Goal: Task Accomplishment & Management: Use online tool/utility

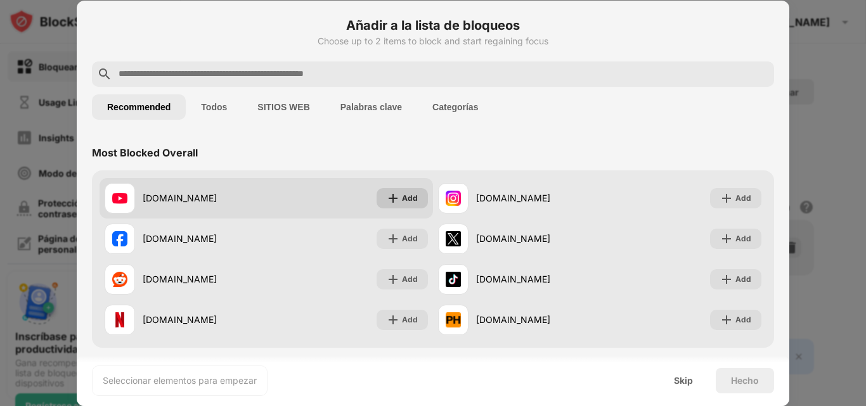
click at [404, 197] on div "Add" at bounding box center [410, 198] width 16 height 13
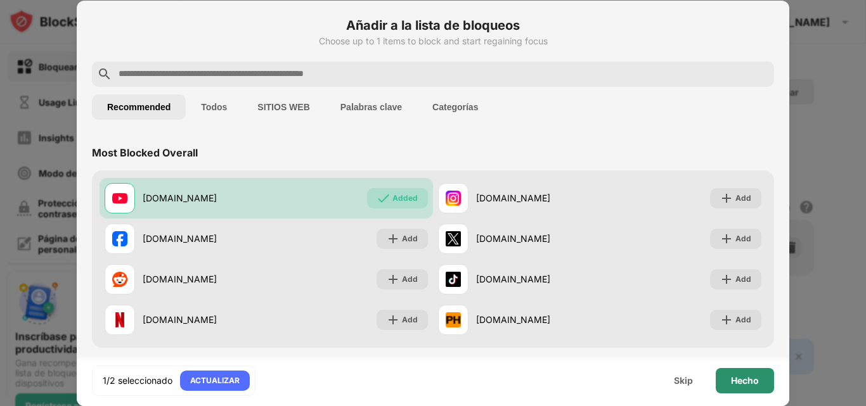
click at [761, 380] on div "Hecho" at bounding box center [745, 380] width 58 height 25
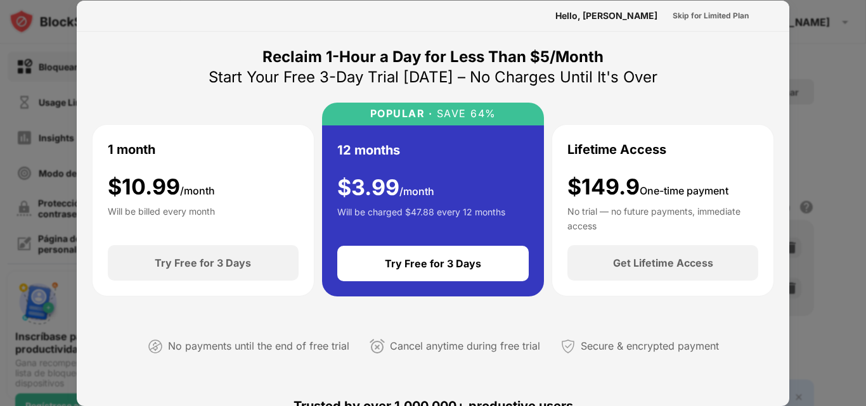
click at [854, 104] on div at bounding box center [433, 203] width 866 height 406
click at [713, 6] on div "Skip for Limited Plan" at bounding box center [710, 16] width 96 height 20
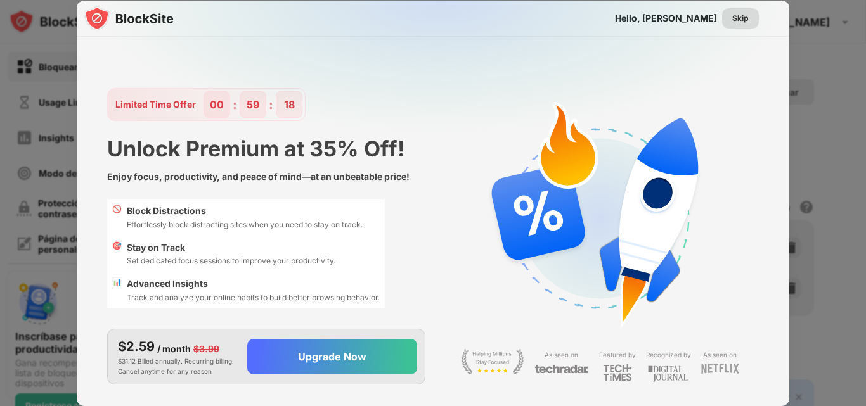
click at [738, 17] on div "Skip" at bounding box center [740, 18] width 16 height 13
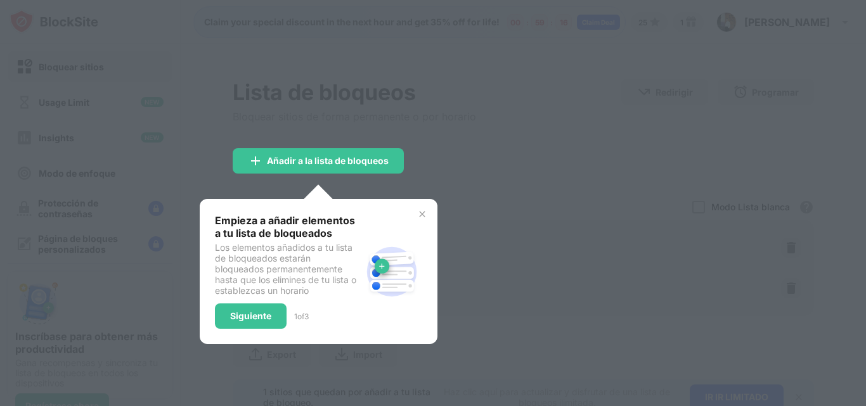
click at [584, 182] on div at bounding box center [433, 203] width 866 height 406
click at [255, 320] on div "Siguiente" at bounding box center [250, 316] width 41 height 10
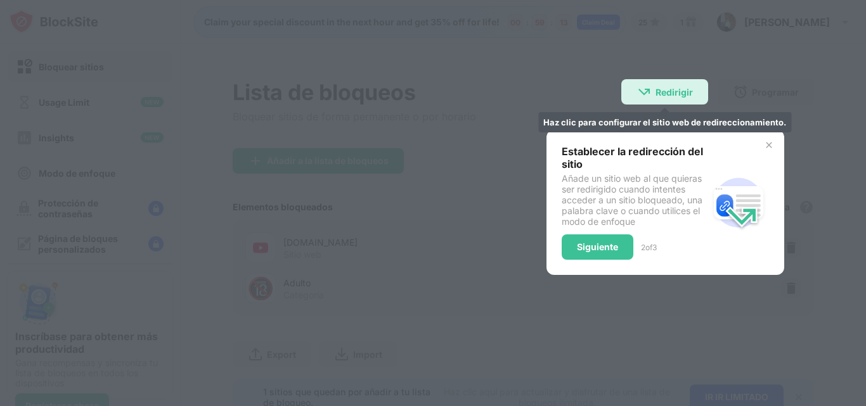
click at [655, 87] on div "Redirigir" at bounding box center [673, 92] width 37 height 11
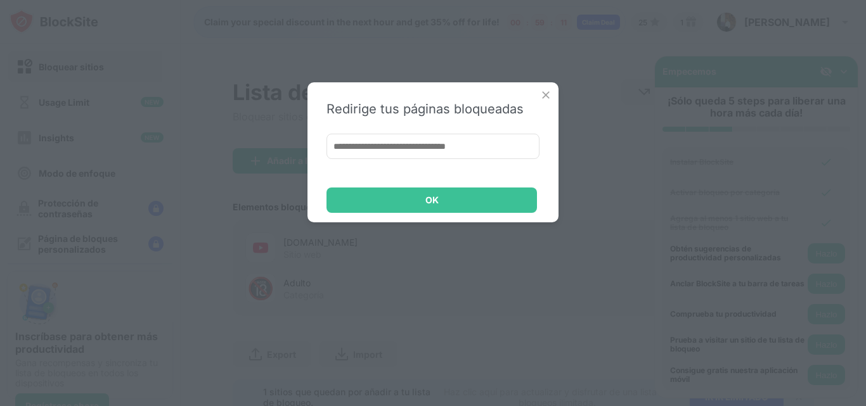
click at [546, 101] on img at bounding box center [545, 95] width 13 height 13
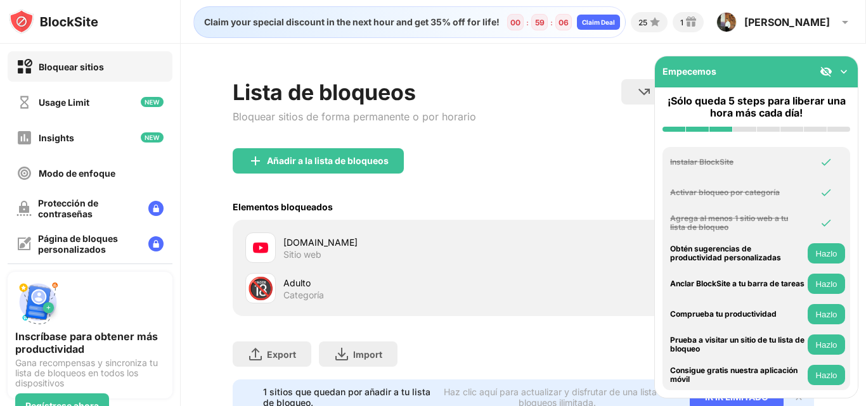
click at [656, 139] on div "¡Sólo queda 5 steps para liberar una hora más cada día!" at bounding box center [756, 113] width 203 height 52
click at [841, 75] on img at bounding box center [843, 71] width 13 height 13
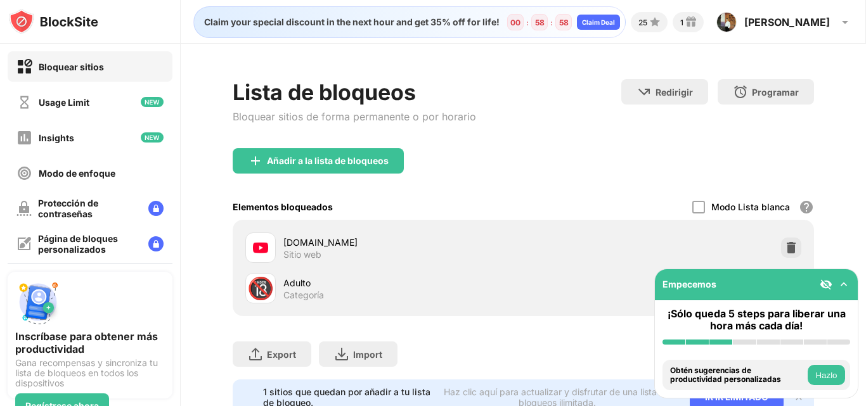
click at [842, 285] on img at bounding box center [843, 284] width 13 height 13
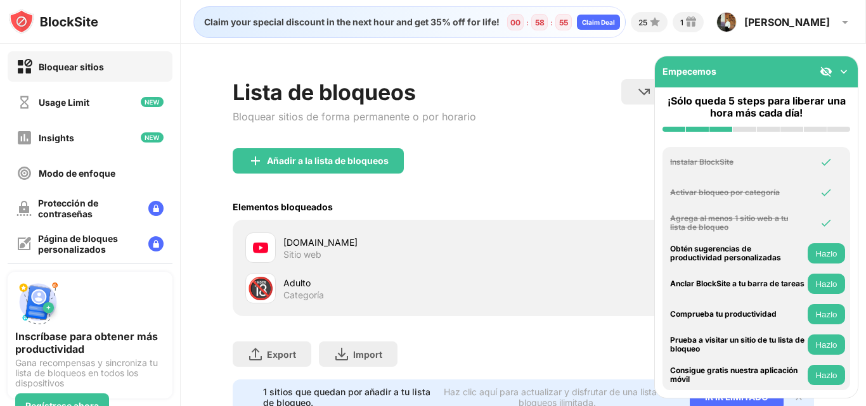
click at [835, 280] on button "Hazlo" at bounding box center [826, 284] width 37 height 20
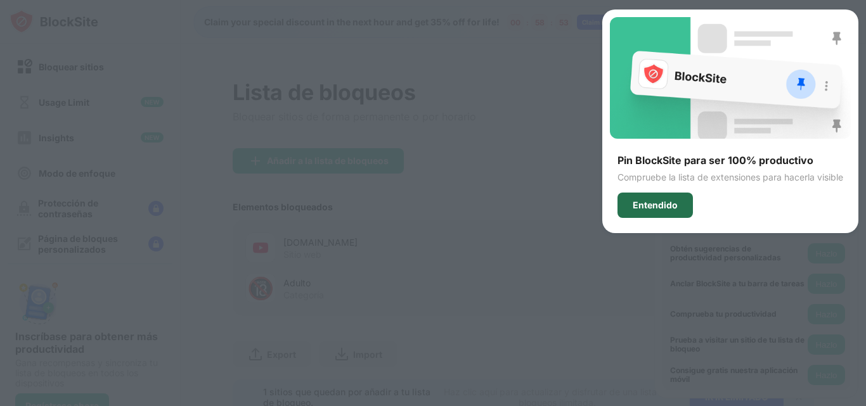
click at [667, 211] on div "Entendido" at bounding box center [654, 205] width 75 height 25
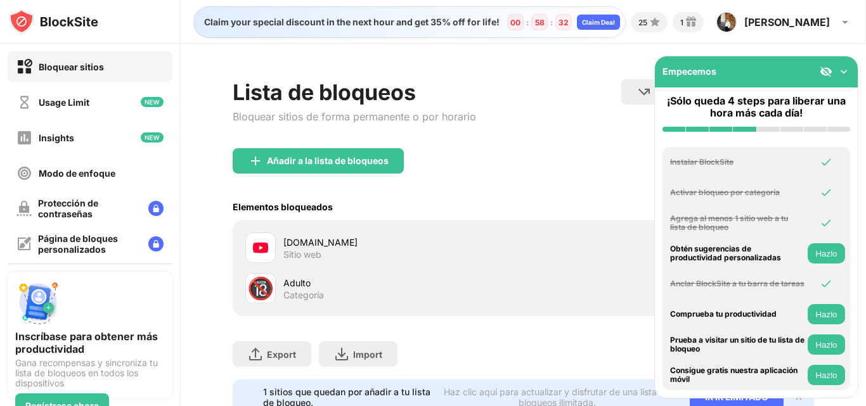
click at [847, 76] on img at bounding box center [843, 71] width 13 height 13
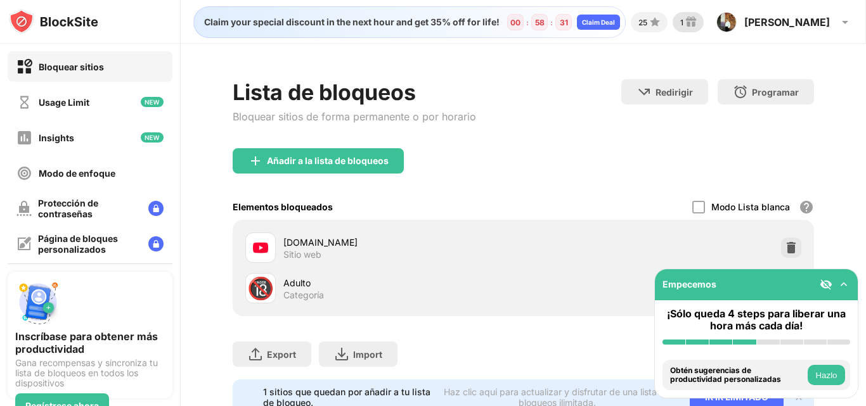
click at [704, 23] on div "1" at bounding box center [688, 22] width 31 height 20
